Goal: Task Accomplishment & Management: Manage account settings

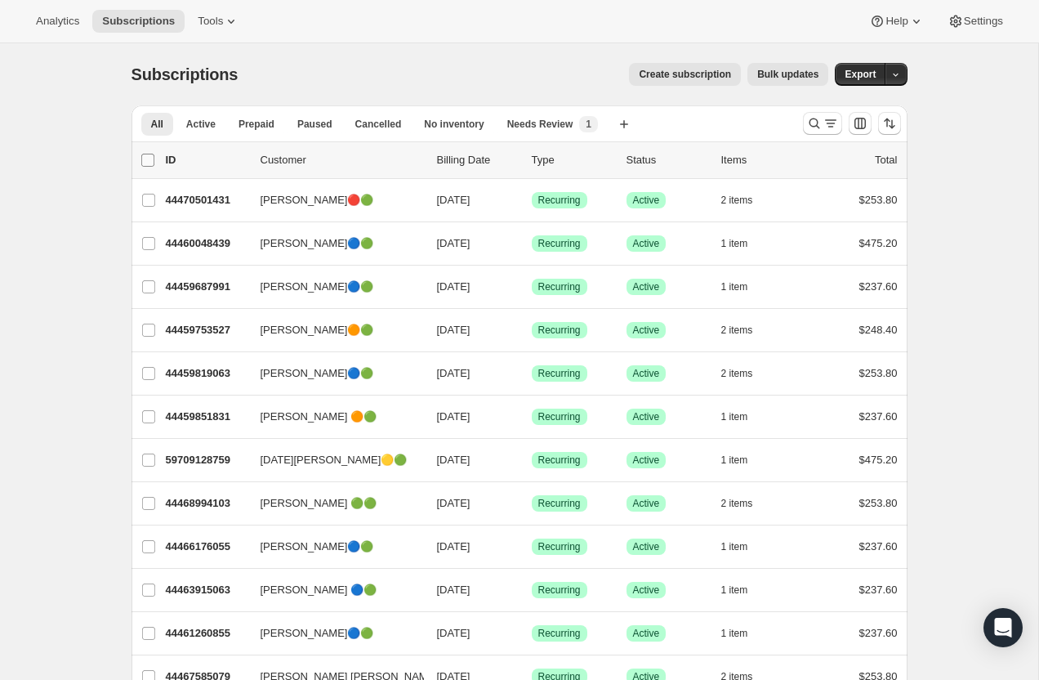
click at [154, 157] on span at bounding box center [148, 160] width 15 height 15
click at [154, 157] on input "0 selected" at bounding box center [147, 160] width 13 height 13
checkbox input "true"
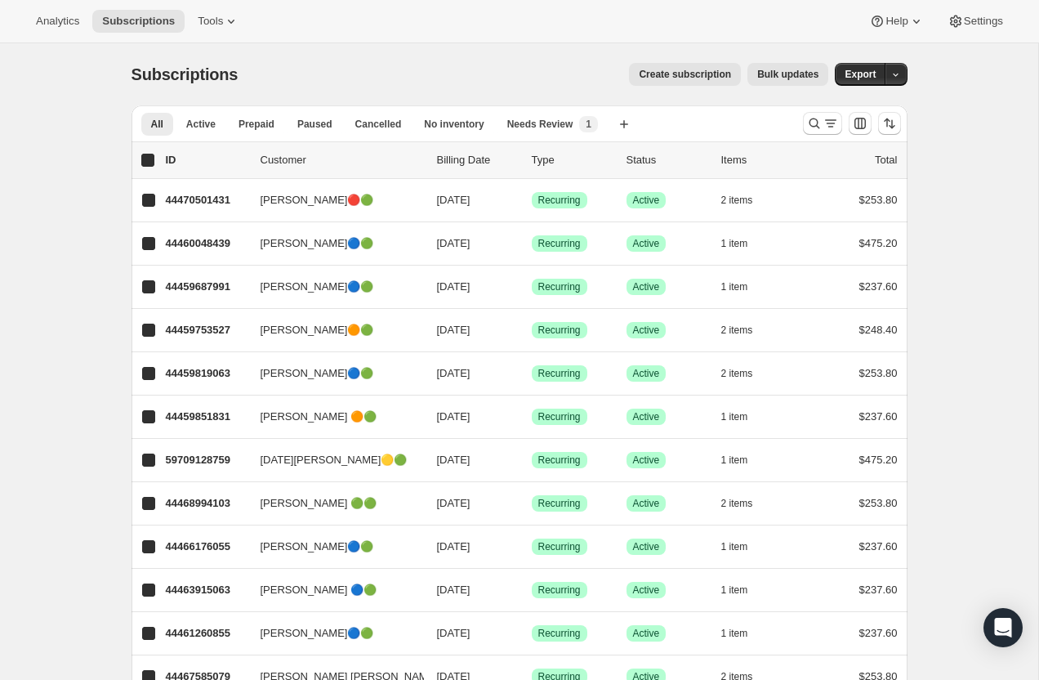
checkbox input "true"
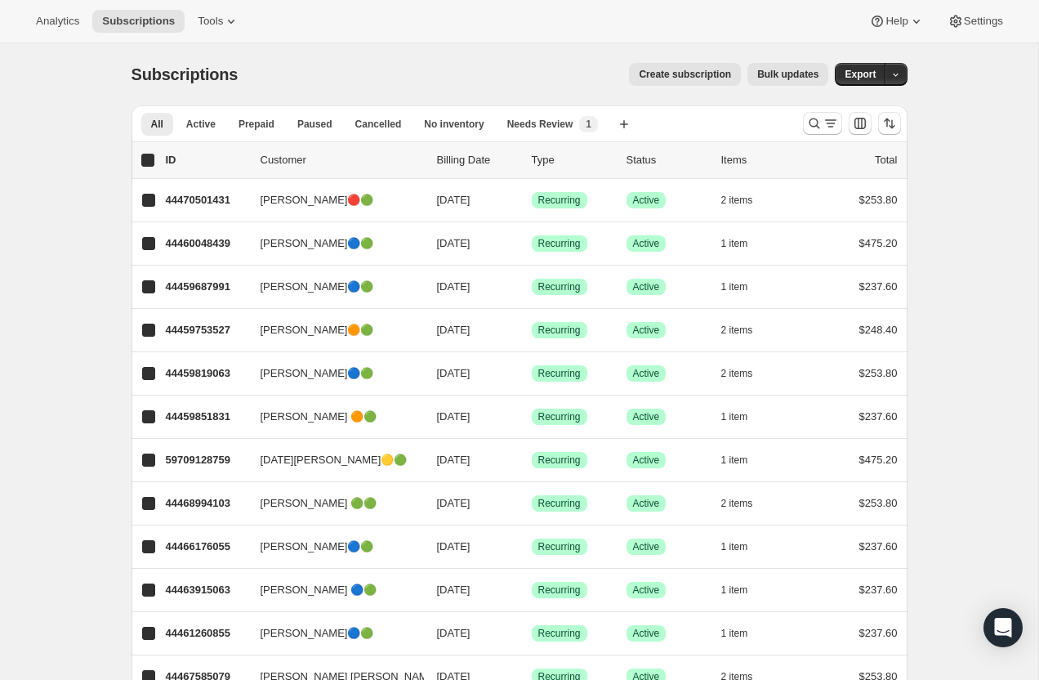
checkbox input "true"
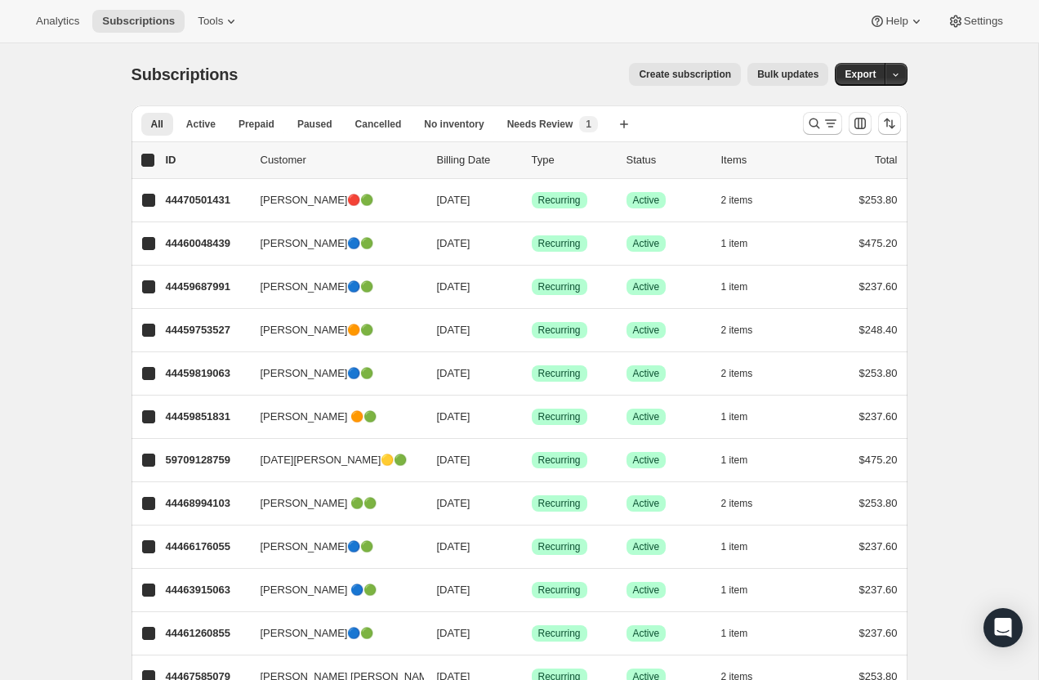
checkbox input "true"
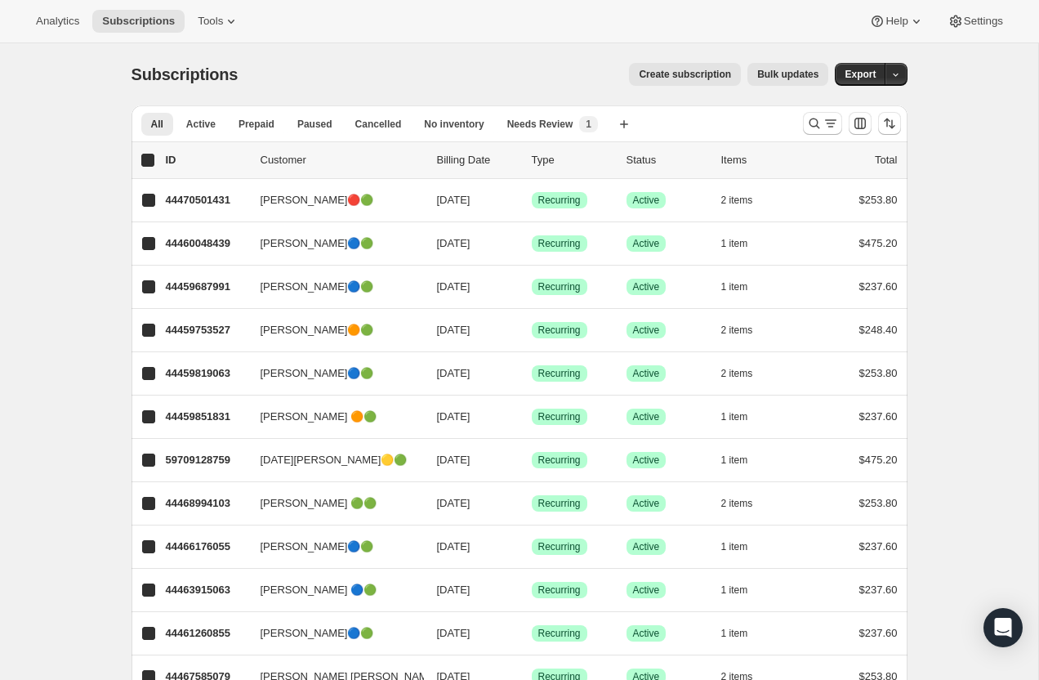
checkbox input "true"
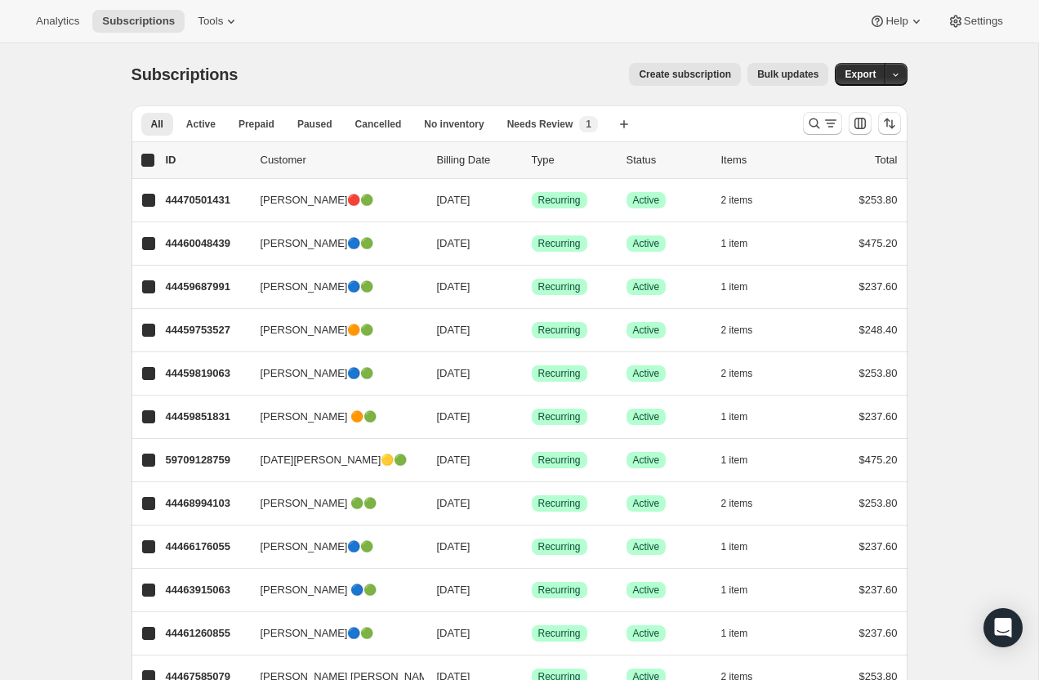
checkbox input "true"
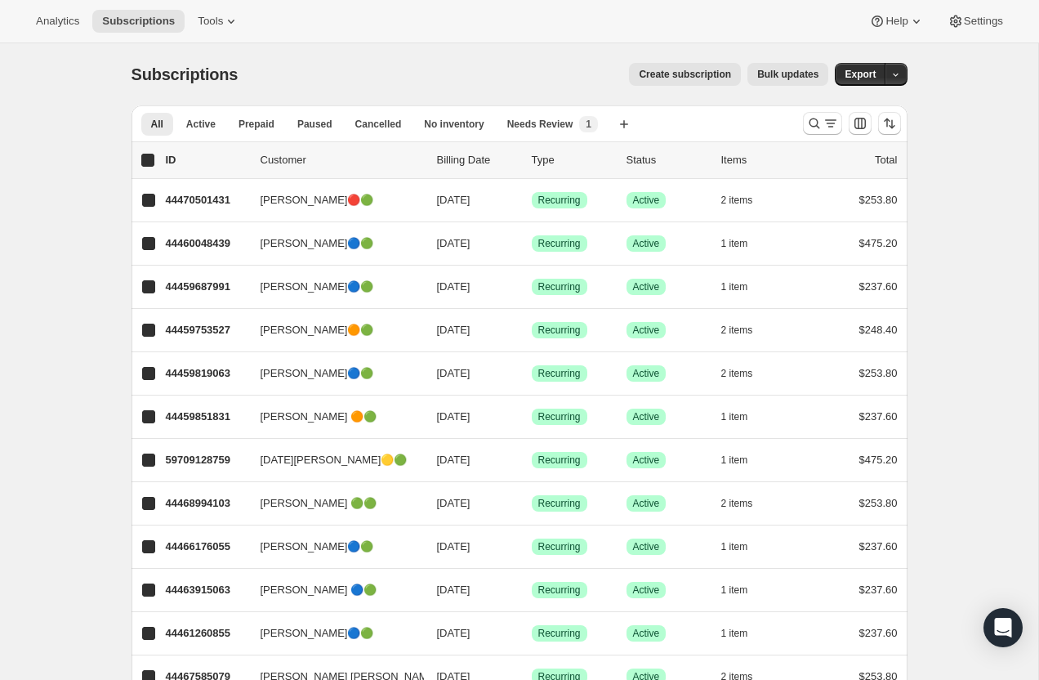
checkbox input "true"
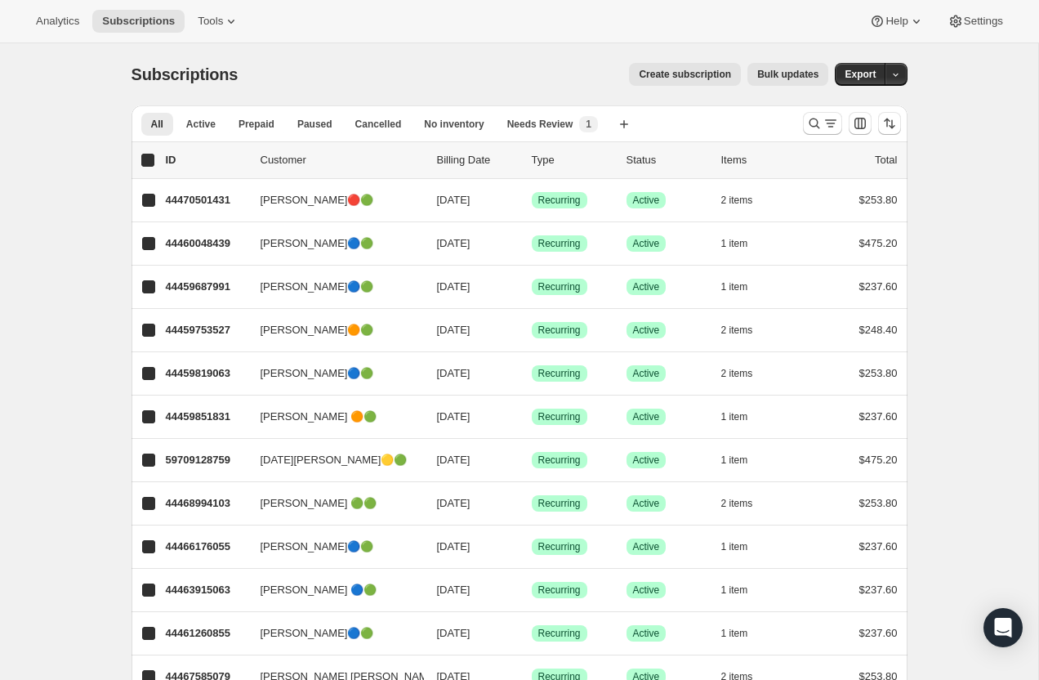
checkbox input "true"
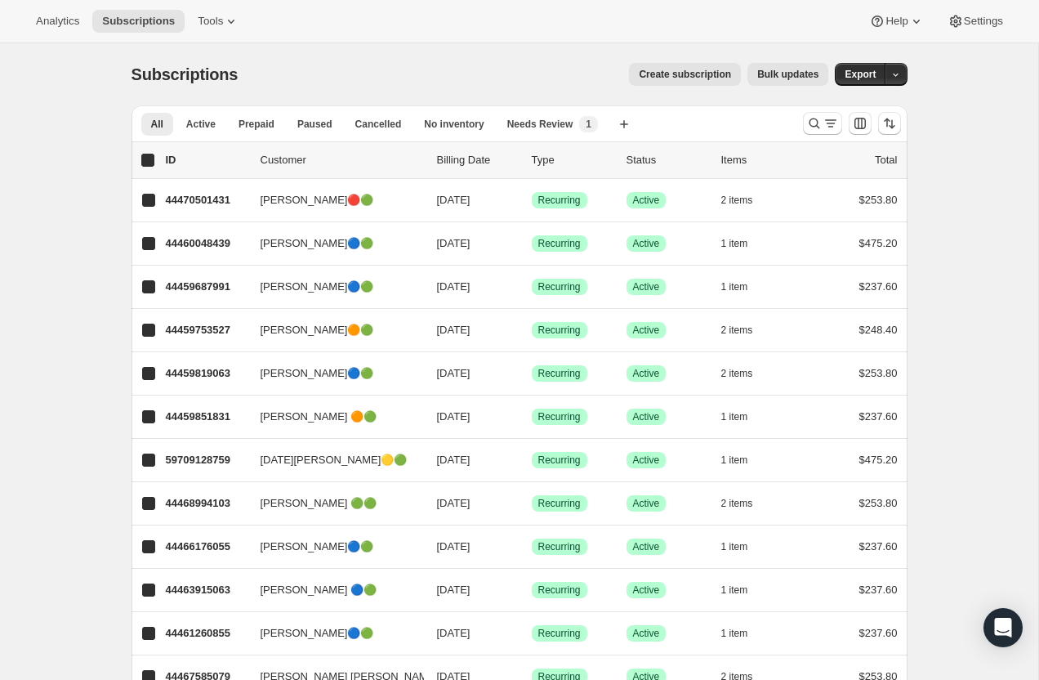
checkbox input "true"
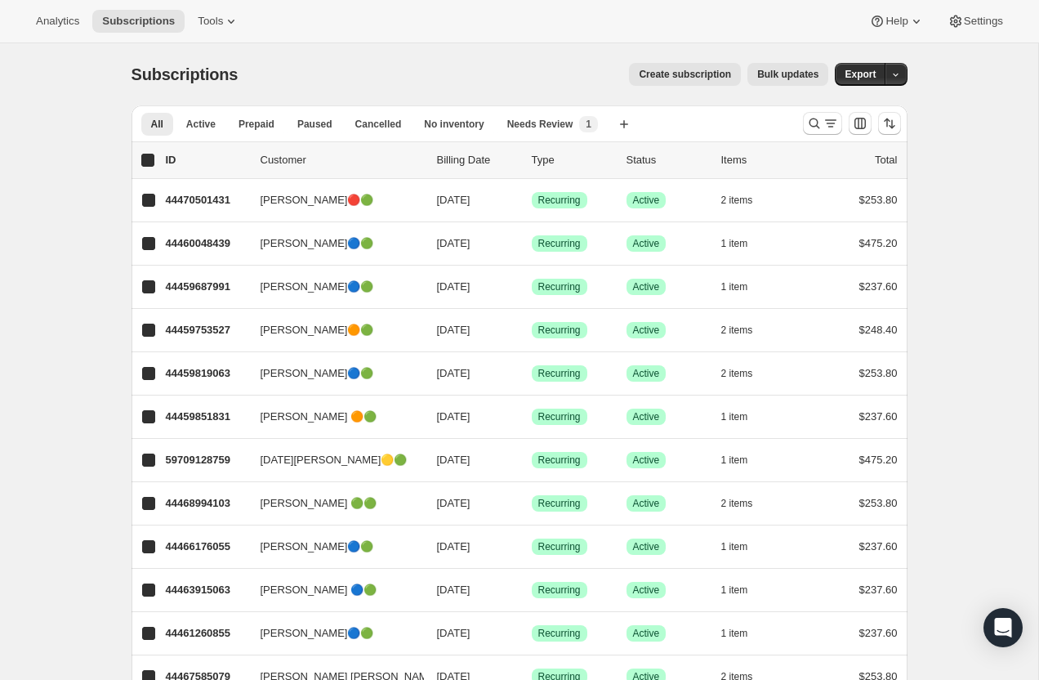
checkbox input "true"
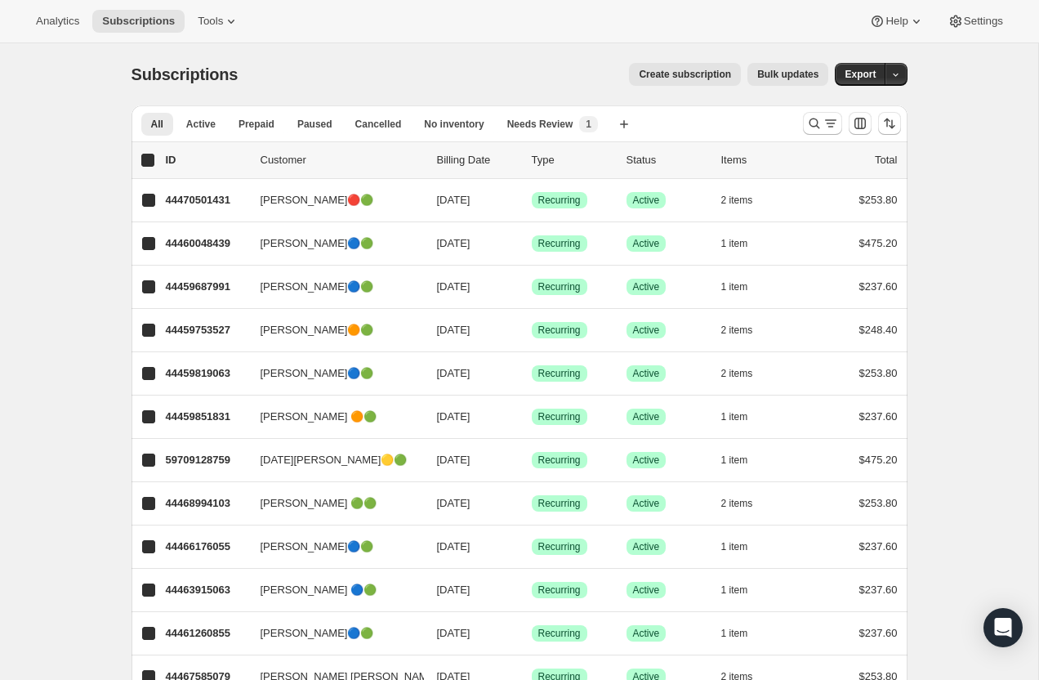
checkbox input "true"
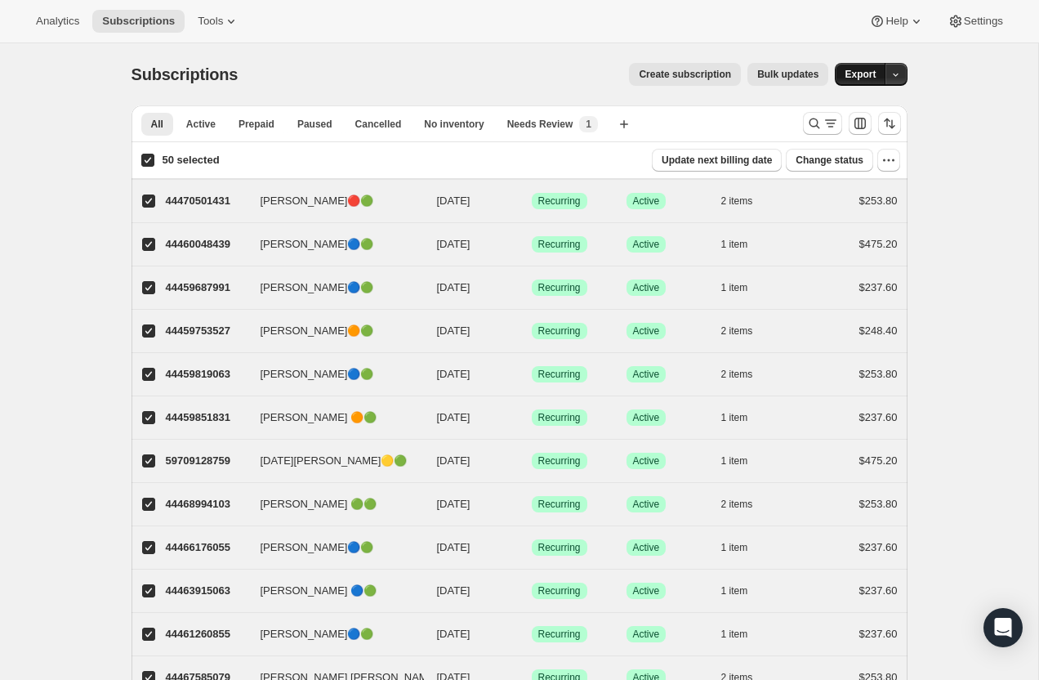
click at [849, 78] on span "Export" at bounding box center [860, 74] width 31 height 13
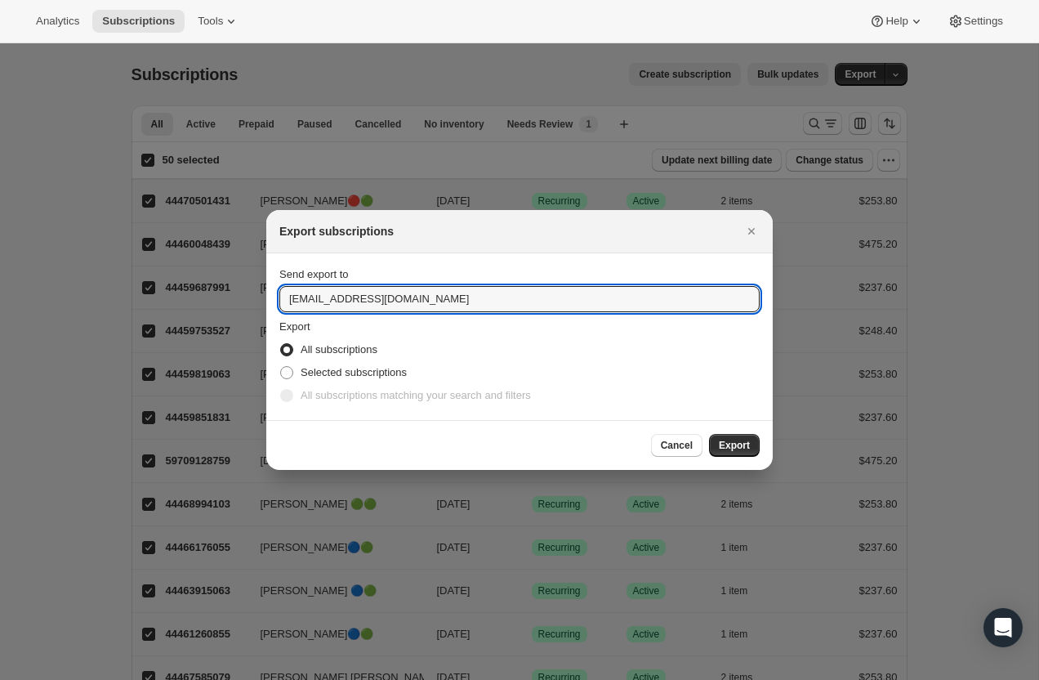
drag, startPoint x: 491, startPoint y: 293, endPoint x: 180, endPoint y: 266, distance: 312.4
type input "[EMAIL_ADDRESS][PERSON_NAME][DOMAIN_NAME]"
click at [686, 366] on div "Selected subscriptions" at bounding box center [519, 372] width 480 height 23
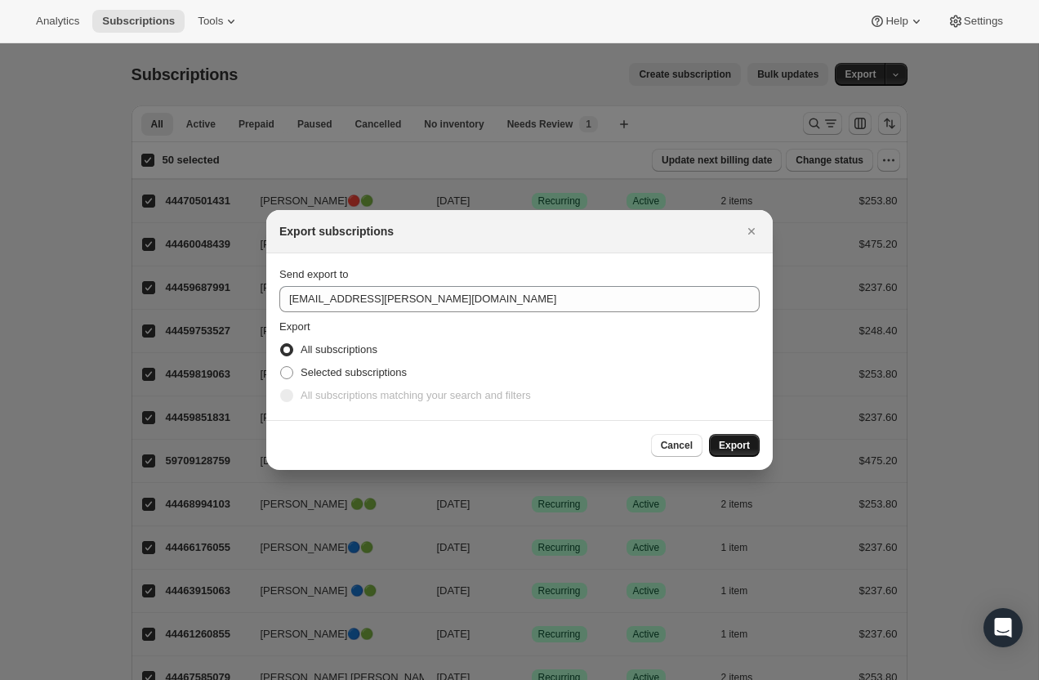
click at [733, 440] on span "Export" at bounding box center [734, 445] width 31 height 13
